Goal: Information Seeking & Learning: Learn about a topic

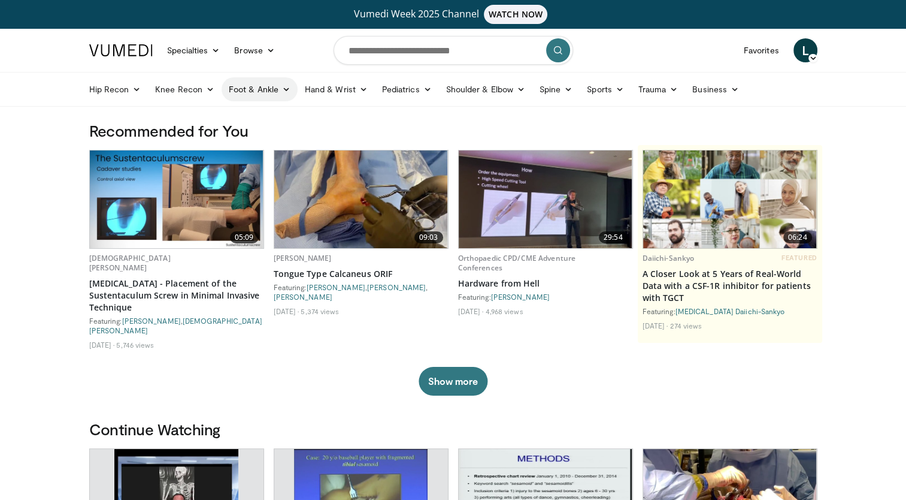
click at [285, 90] on icon at bounding box center [286, 89] width 8 height 8
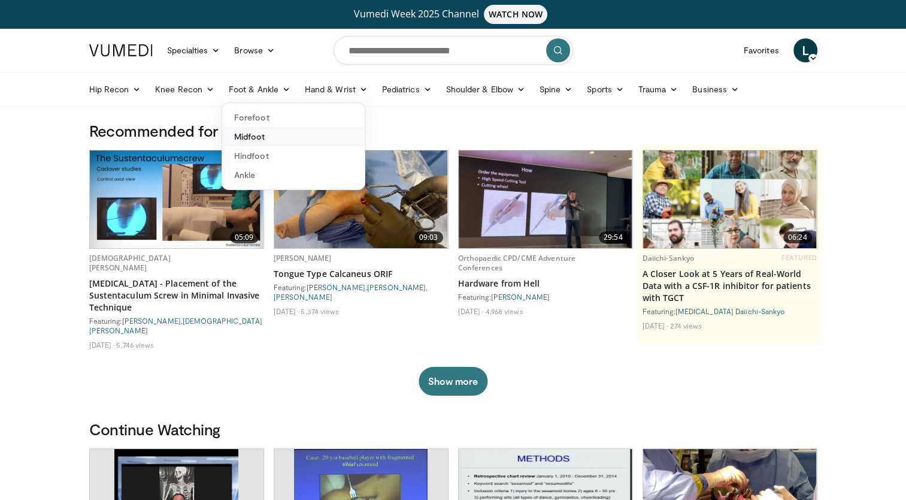
click at [267, 137] on link "Midfoot" at bounding box center [293, 136] width 143 height 19
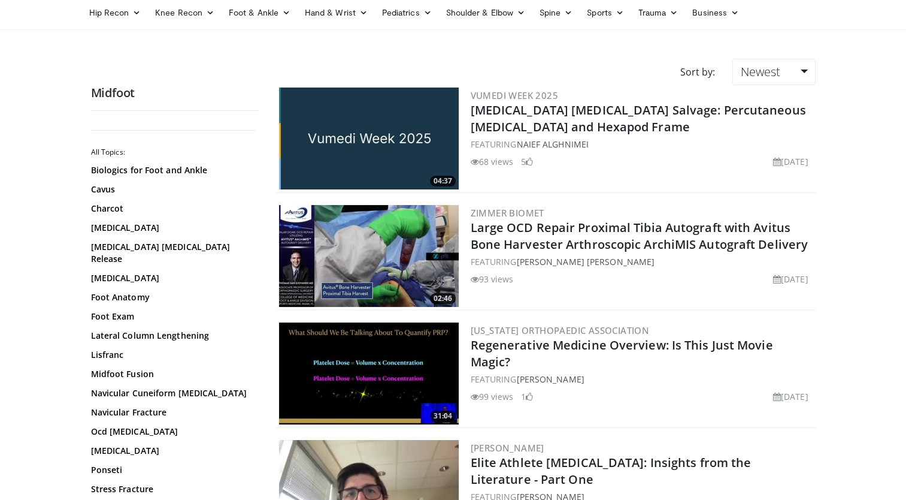
scroll to position [102, 0]
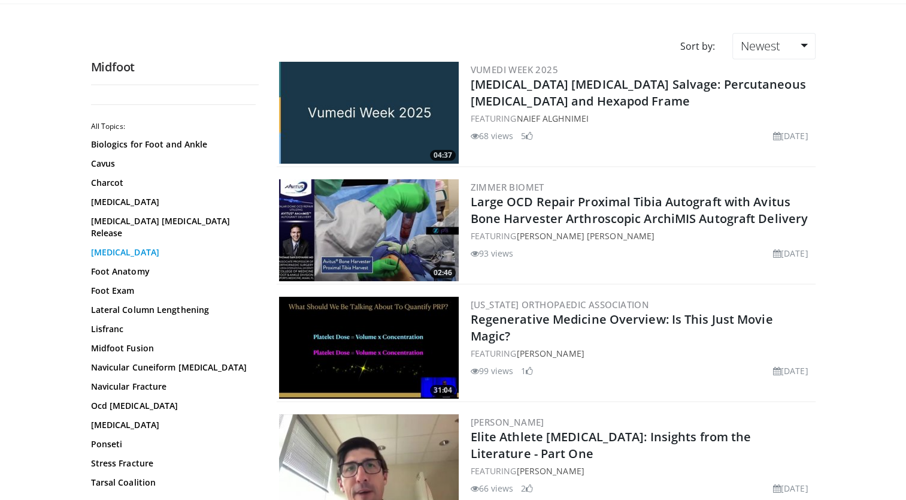
click at [110, 246] on link "Flatfoot" at bounding box center [172, 252] width 162 height 12
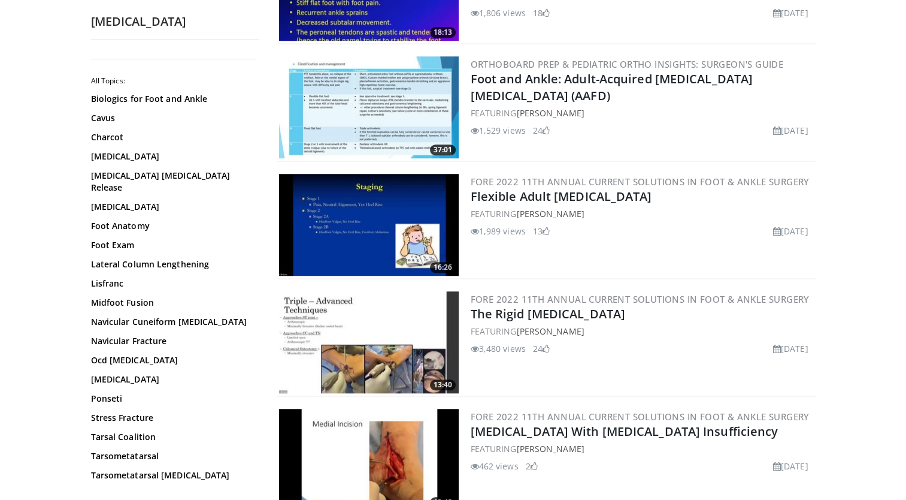
scroll to position [984, 0]
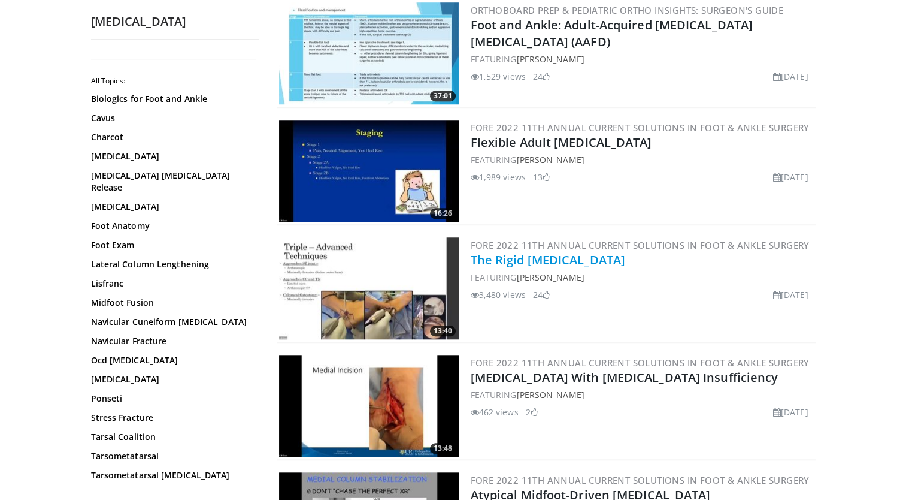
click at [532, 261] on link "The Rigid Flat Foot" at bounding box center [548, 260] width 155 height 16
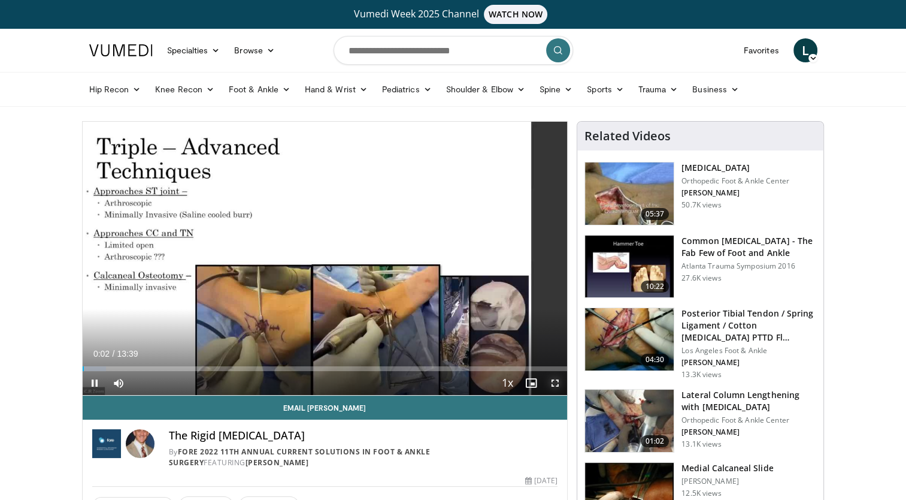
click at [556, 381] on span "Video Player" at bounding box center [555, 383] width 24 height 24
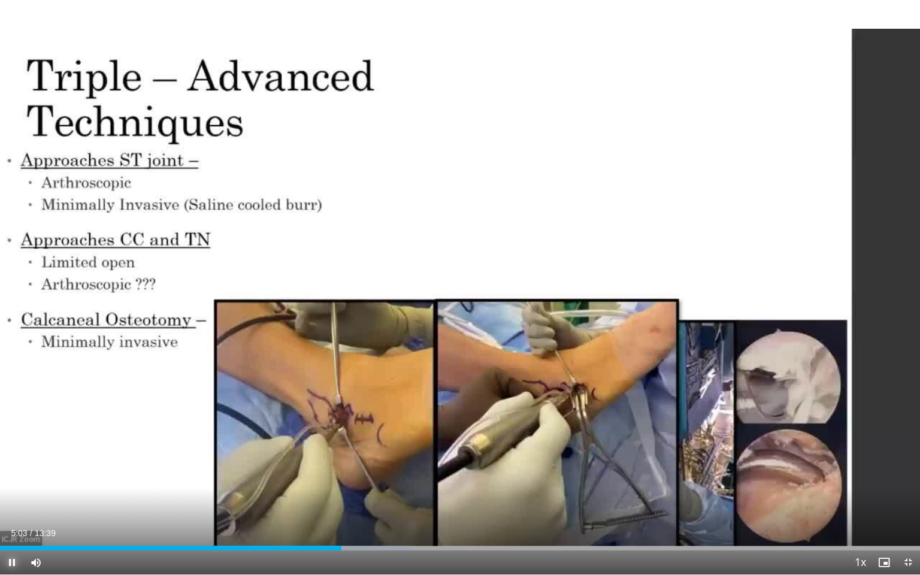
click at [10, 499] on span "Video Player" at bounding box center [12, 563] width 24 height 24
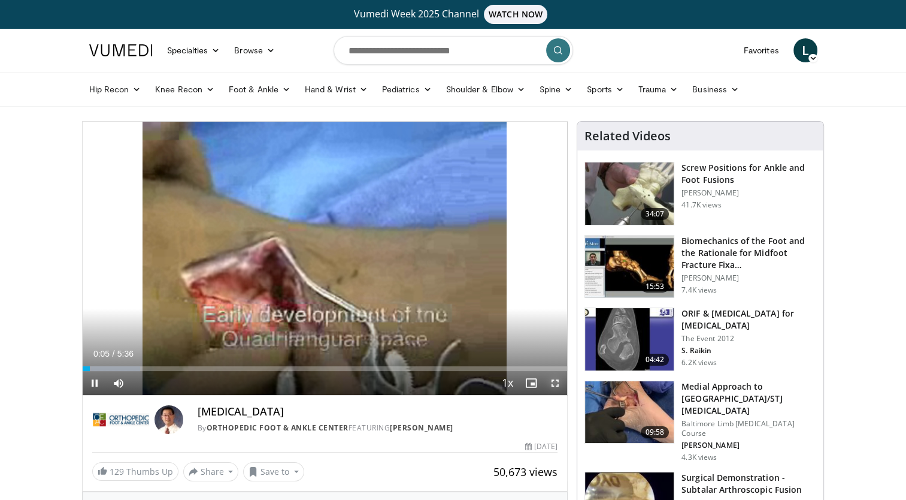
click at [556, 384] on span "Video Player" at bounding box center [555, 383] width 24 height 24
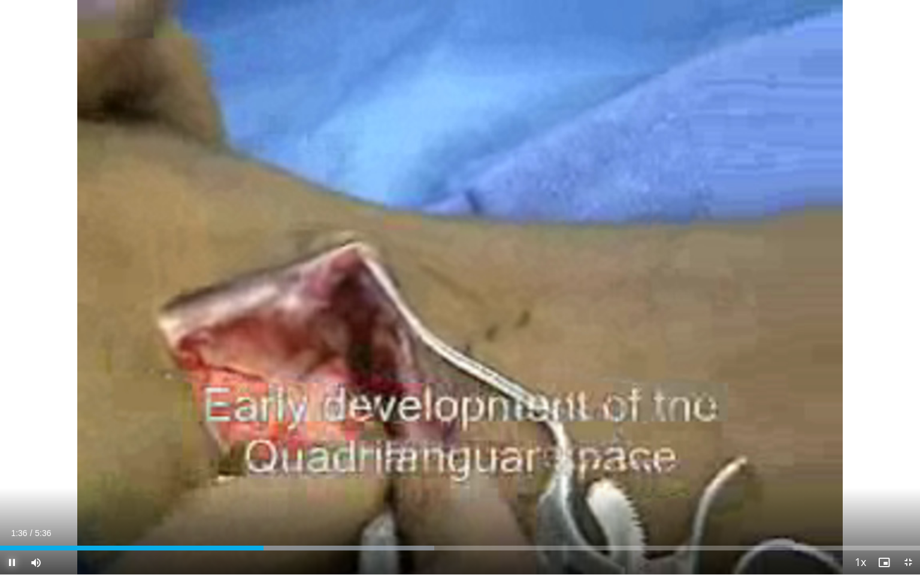
click at [10, 499] on span "Video Player" at bounding box center [12, 563] width 24 height 24
click at [8, 499] on span "Video Player" at bounding box center [12, 563] width 24 height 24
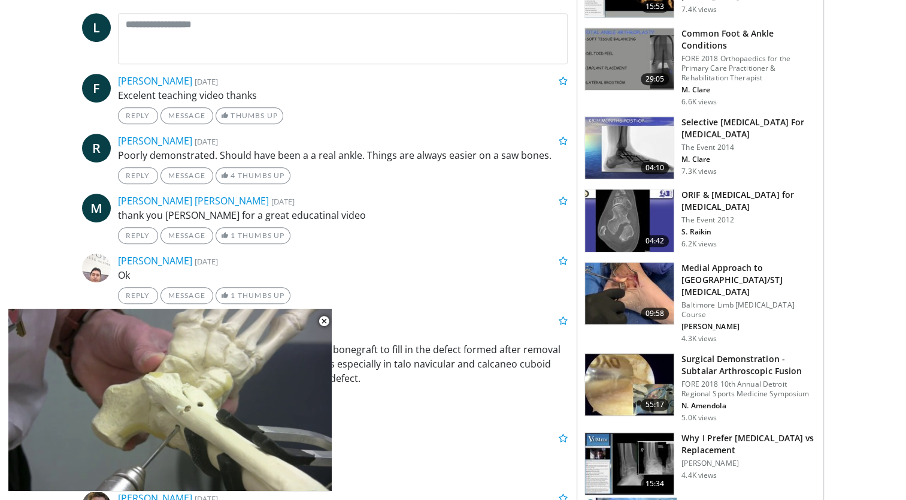
scroll to position [572, 0]
click at [645, 287] on img at bounding box center [629, 293] width 89 height 62
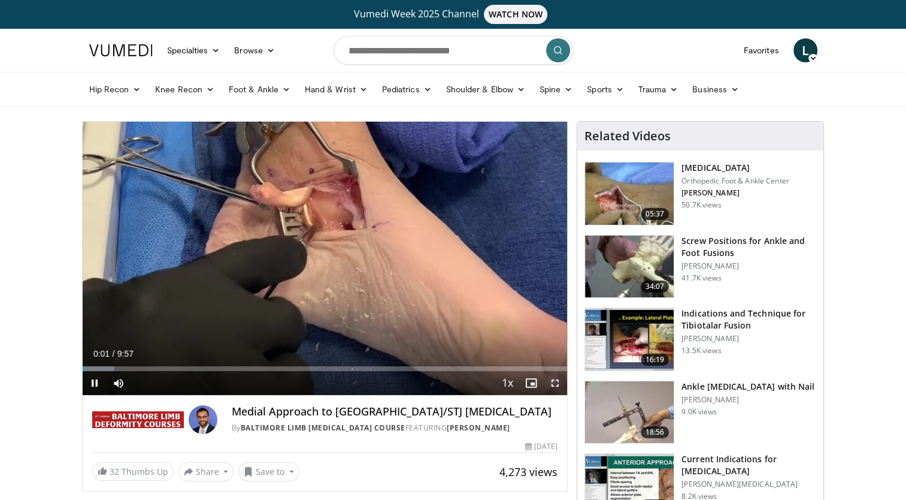
click at [556, 385] on span "Video Player" at bounding box center [555, 383] width 24 height 24
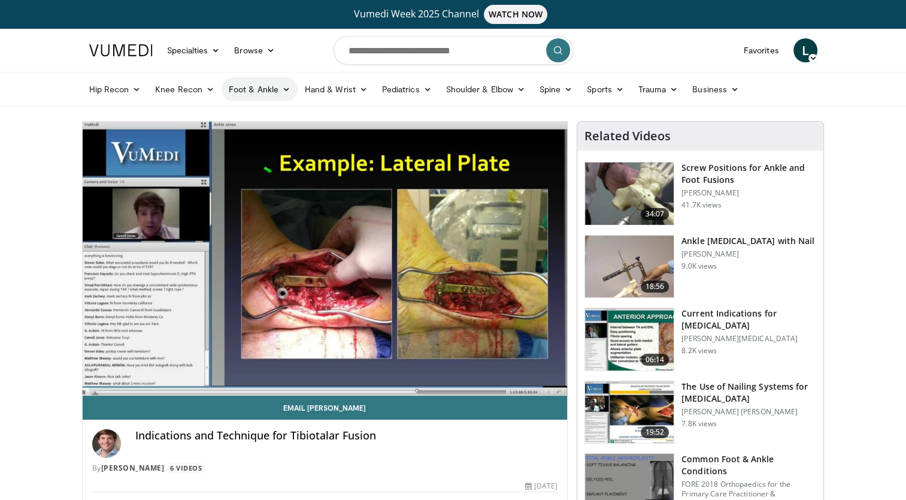
click at [277, 87] on link "Foot & Ankle" at bounding box center [260, 89] width 76 height 24
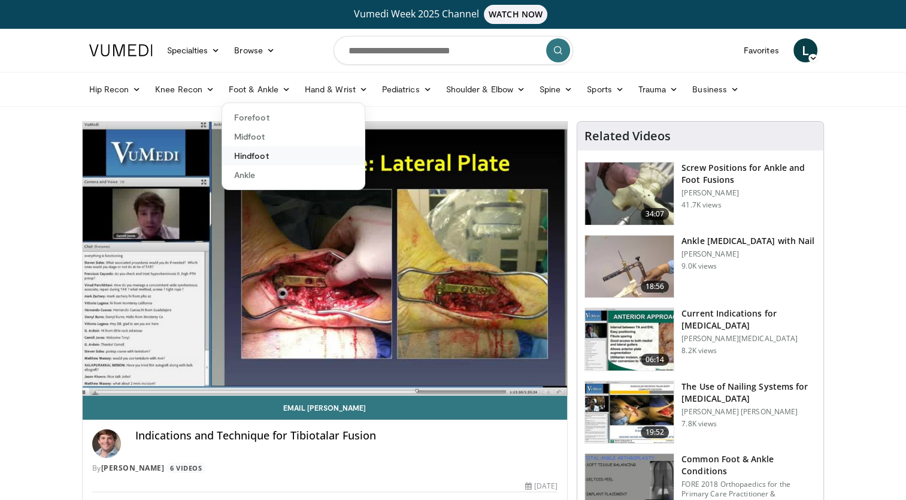
click at [264, 155] on link "Hindfoot" at bounding box center [293, 155] width 143 height 19
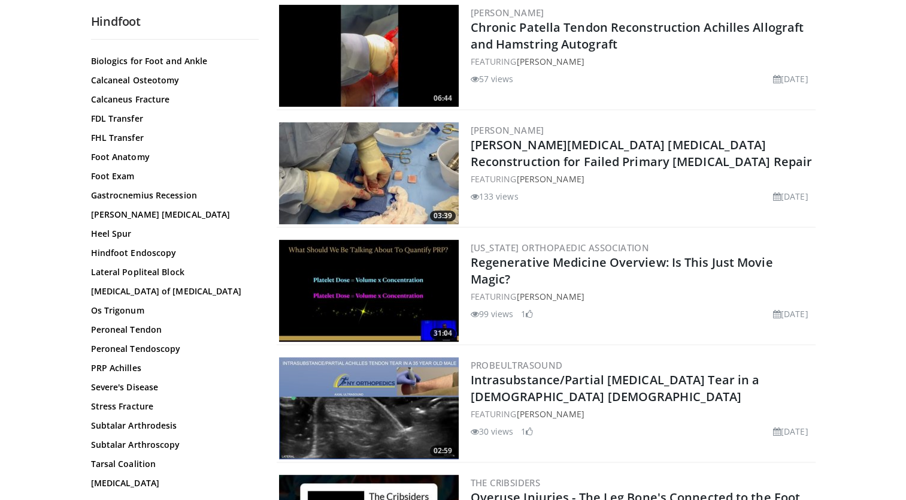
scroll to position [134, 0]
click at [123, 483] on link "[MEDICAL_DATA]" at bounding box center [172, 482] width 162 height 12
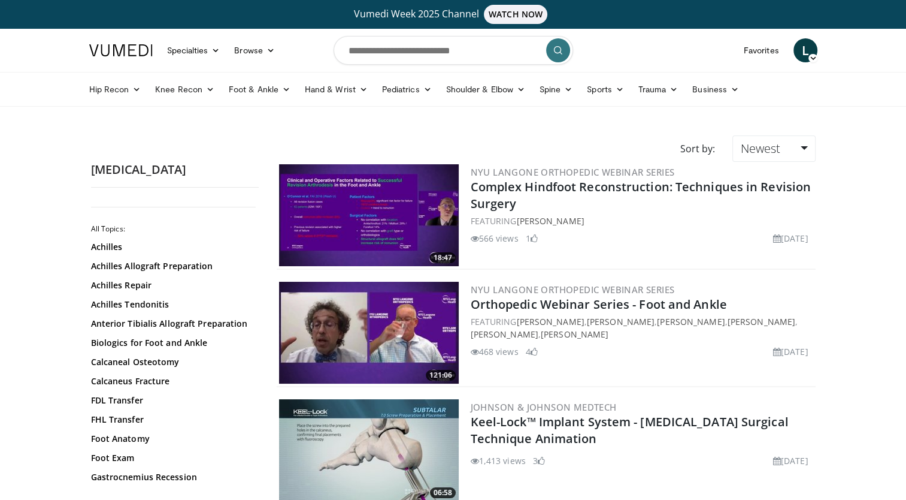
click at [362, 215] on img at bounding box center [369, 215] width 180 height 102
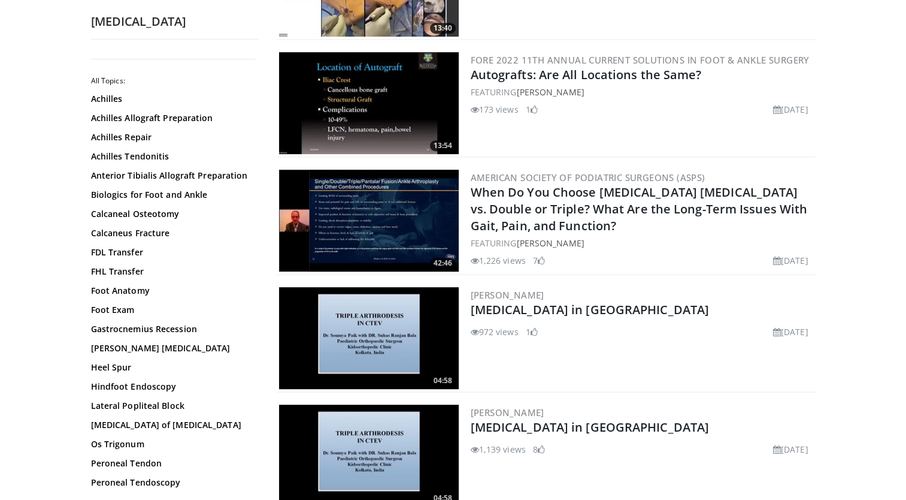
scroll to position [627, 0]
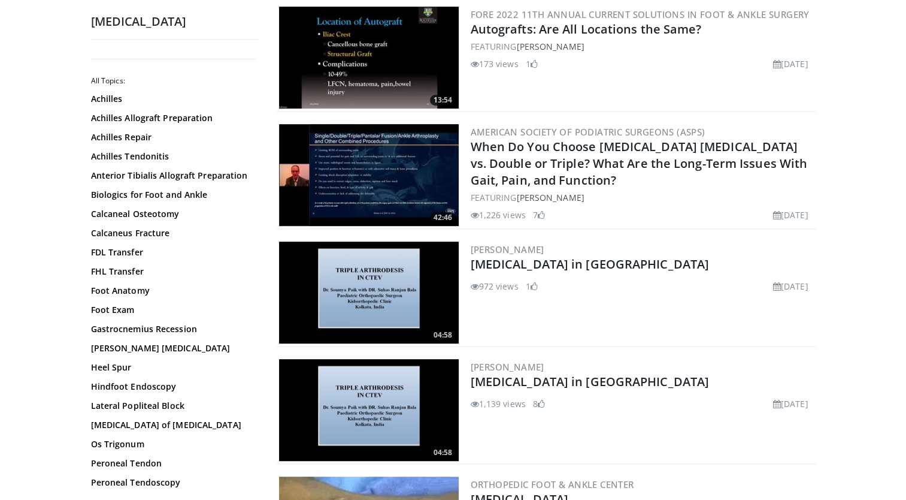
click at [384, 176] on img at bounding box center [369, 175] width 180 height 102
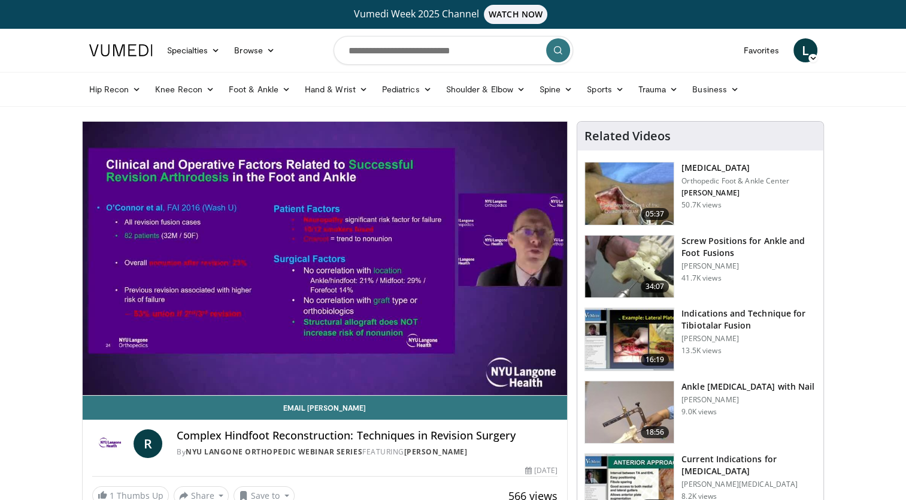
click at [616, 186] on img at bounding box center [629, 193] width 89 height 62
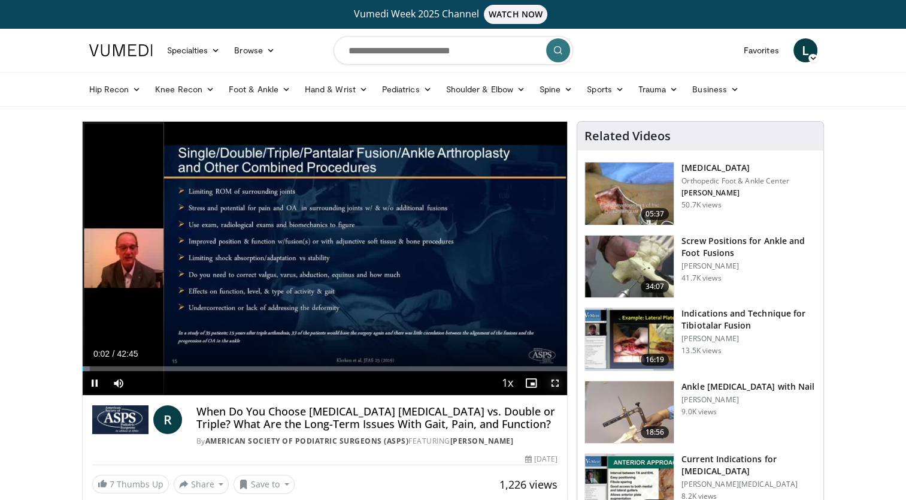
click at [560, 387] on span "Video Player" at bounding box center [555, 383] width 24 height 24
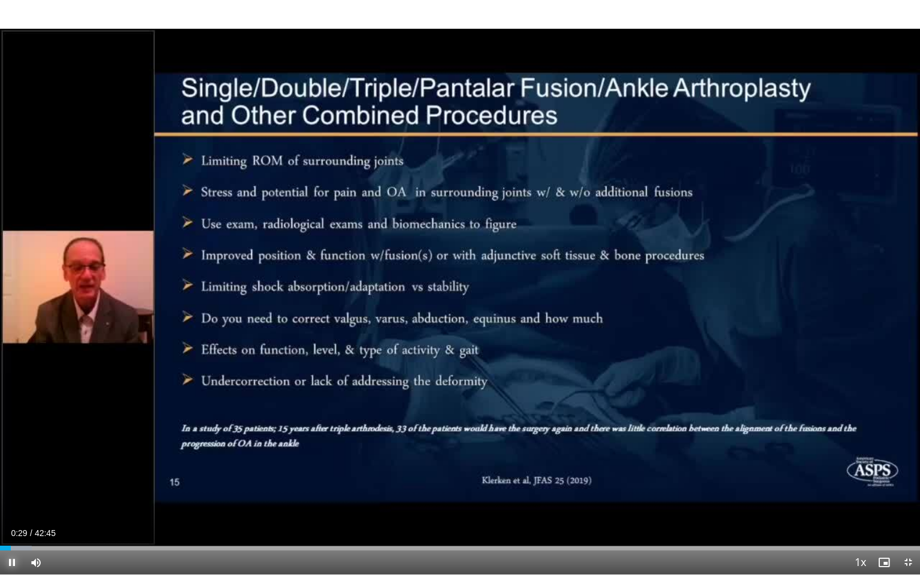
click at [10, 499] on span "Video Player" at bounding box center [12, 563] width 24 height 24
click at [14, 499] on span "Video Player" at bounding box center [12, 563] width 24 height 24
click at [13, 499] on span "Video Player" at bounding box center [12, 563] width 24 height 24
click at [7, 499] on span "Video Player" at bounding box center [12, 563] width 24 height 24
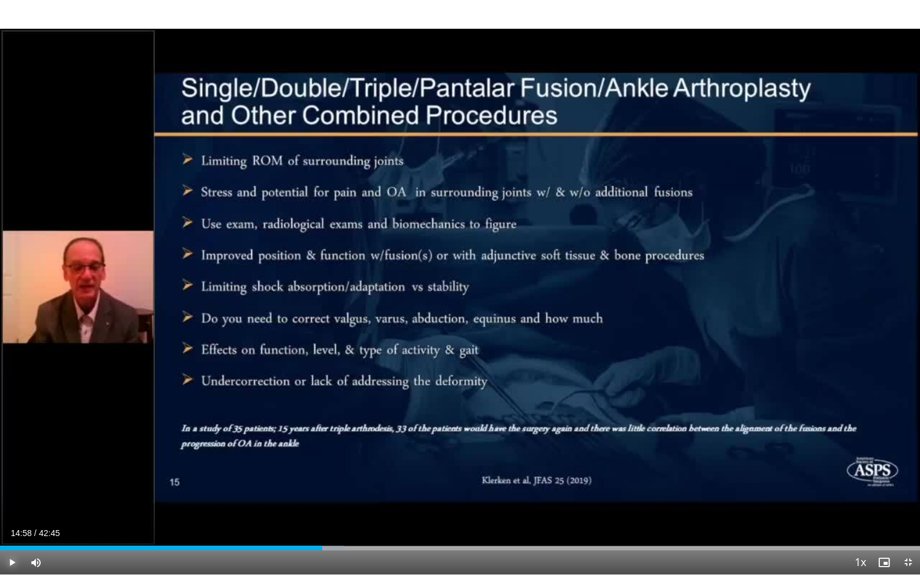
click at [7, 499] on span "Video Player" at bounding box center [12, 563] width 24 height 24
click at [8, 499] on span "Video Player" at bounding box center [12, 563] width 24 height 24
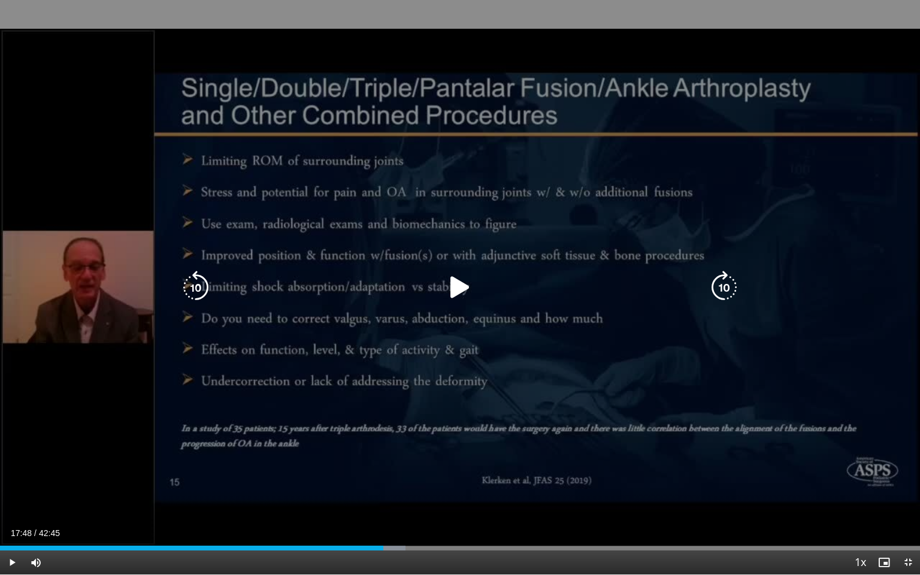
click at [470, 283] on icon "Video Player" at bounding box center [460, 288] width 34 height 34
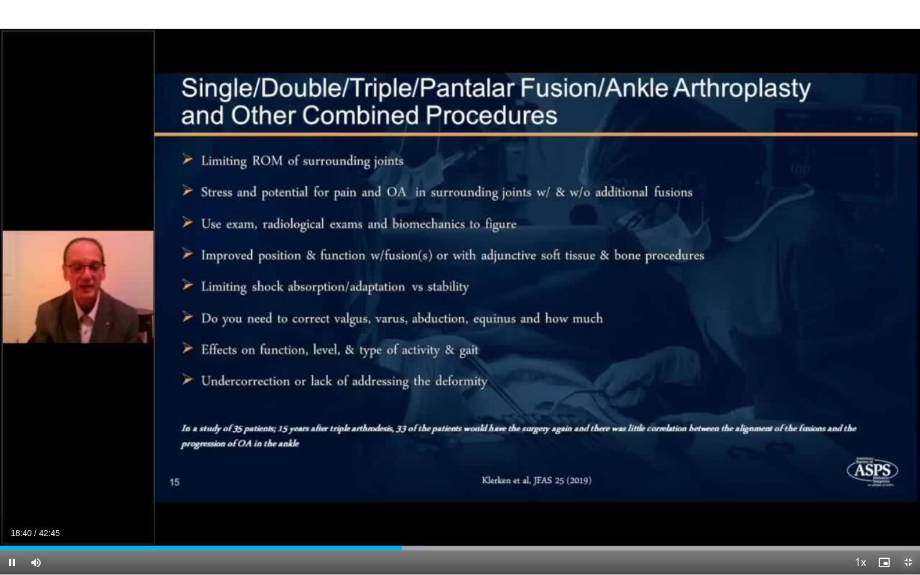
click at [905, 499] on span "Video Player" at bounding box center [908, 563] width 24 height 24
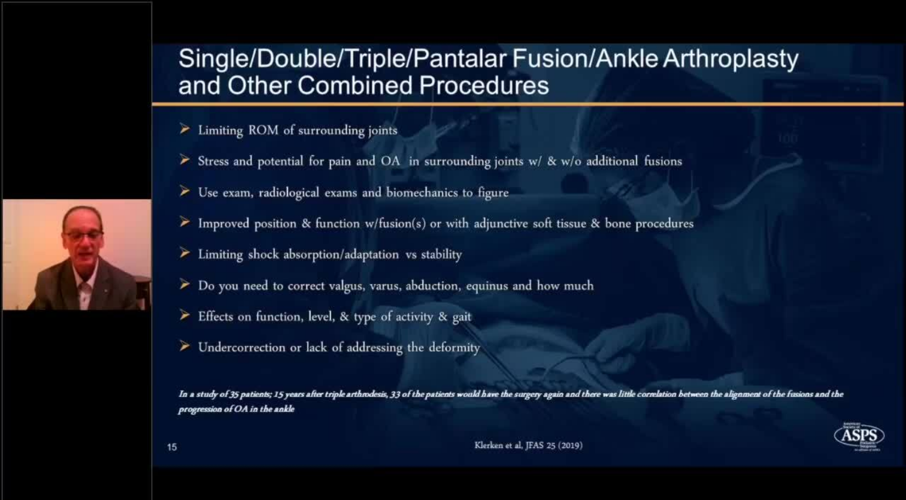
scroll to position [88, 0]
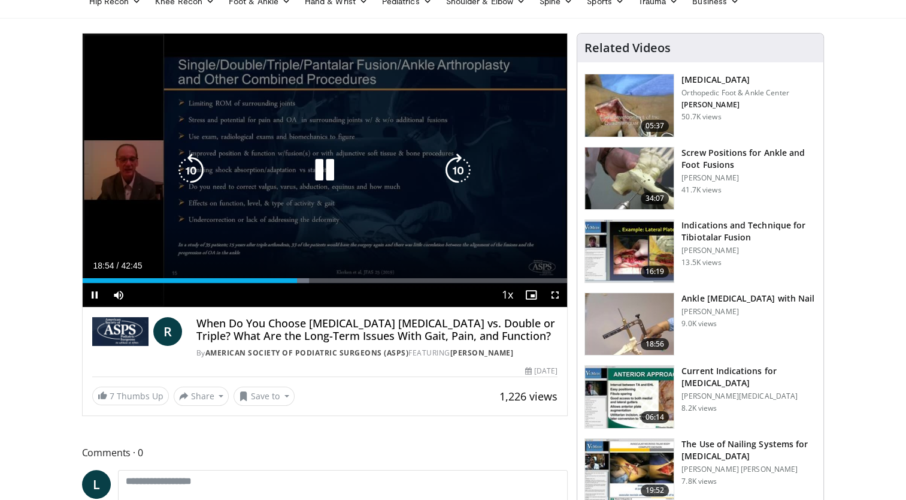
click at [324, 174] on icon "Video Player" at bounding box center [325, 170] width 34 height 34
